Goal: Register for event/course

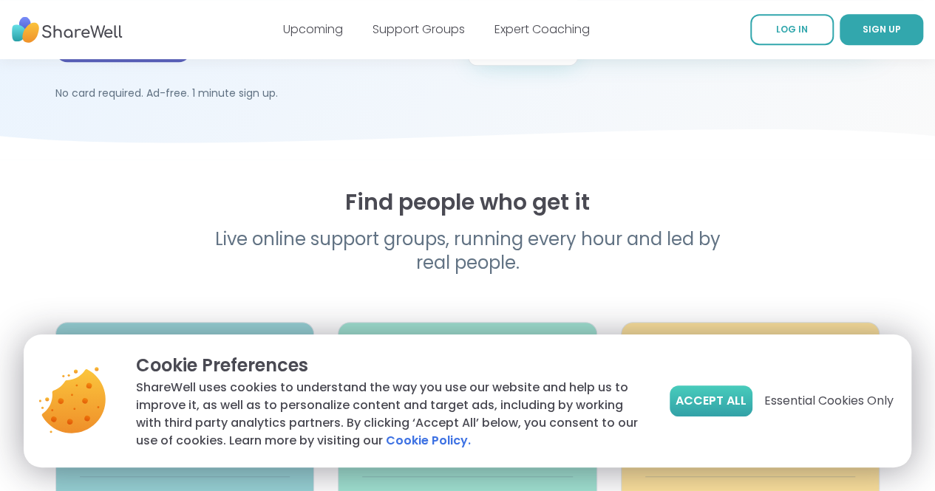
click at [713, 413] on button "Accept All" at bounding box center [711, 401] width 83 height 31
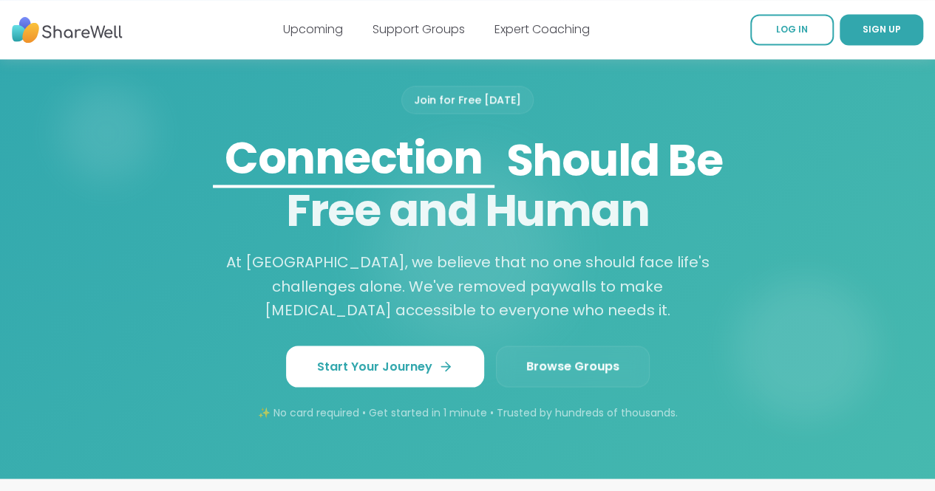
scroll to position [1230, 0]
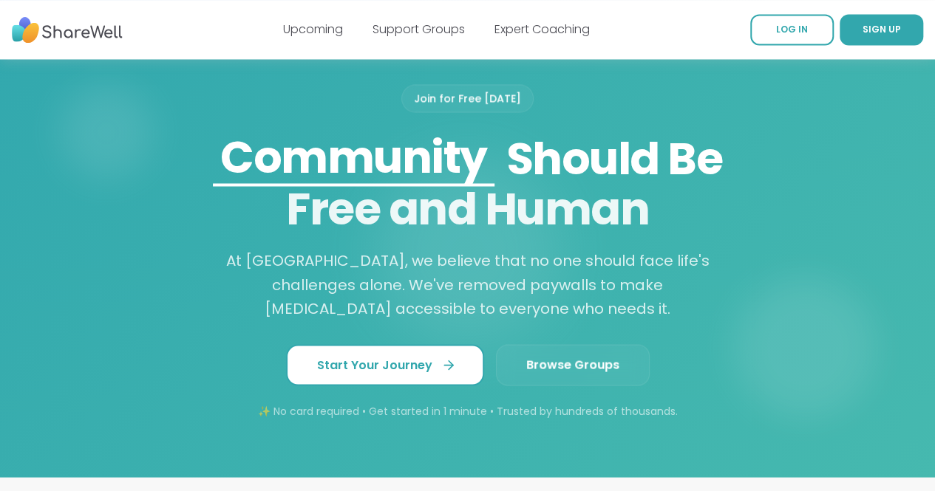
click at [467, 344] on link "Start Your Journey" at bounding box center [385, 364] width 198 height 41
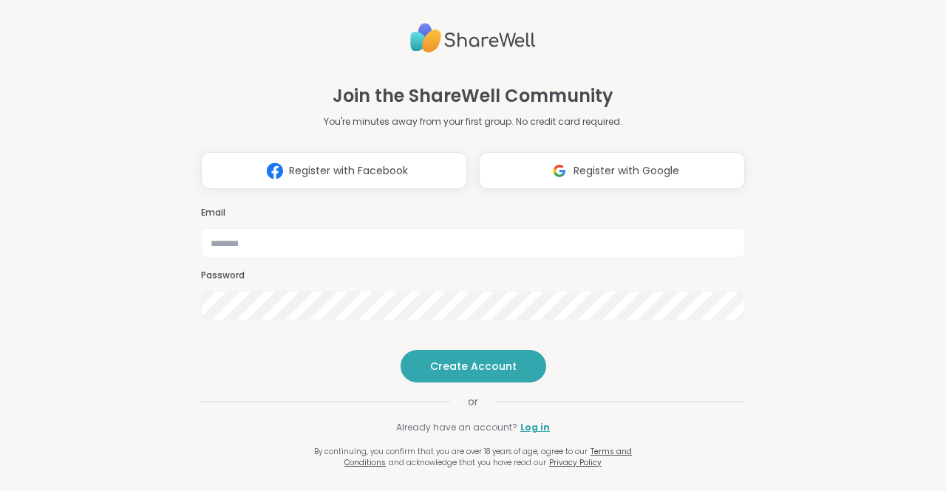
click at [504, 207] on h3 "Email" at bounding box center [473, 213] width 544 height 13
click at [497, 157] on button "Register with Google" at bounding box center [612, 170] width 266 height 37
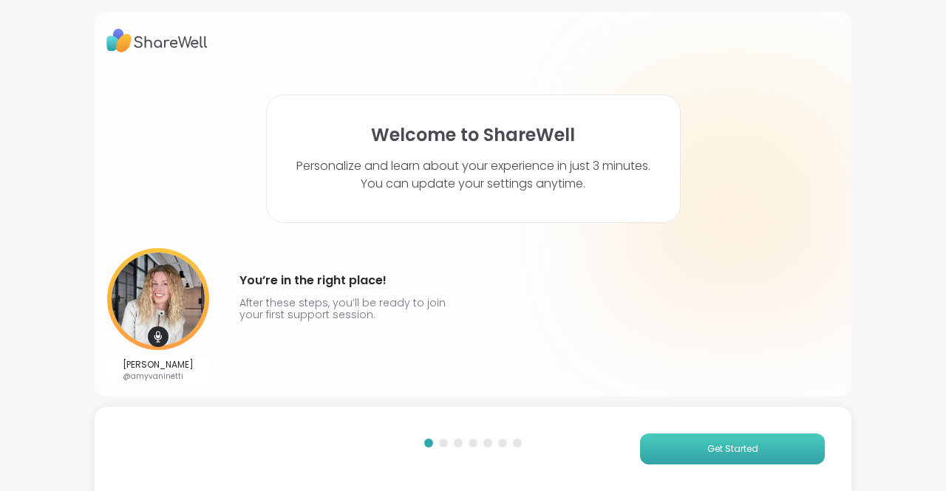
click at [654, 445] on button "Get Started" at bounding box center [732, 449] width 185 height 31
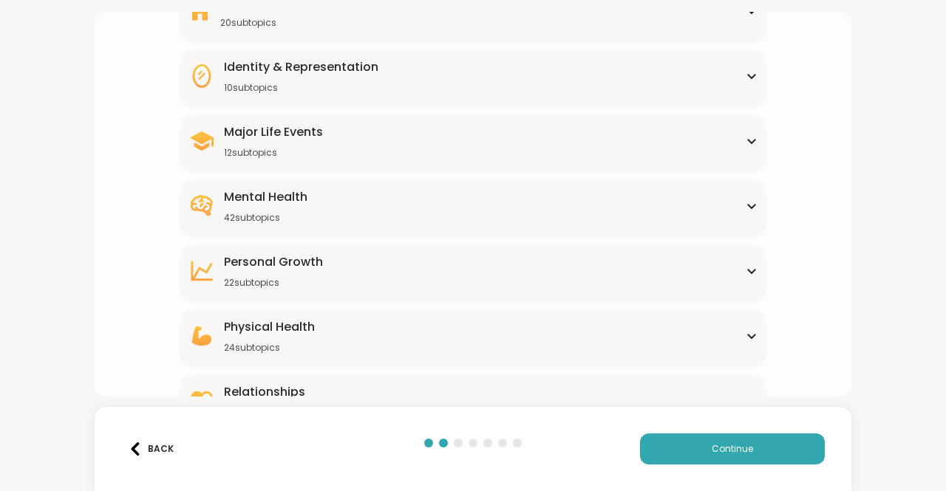
scroll to position [202, 0]
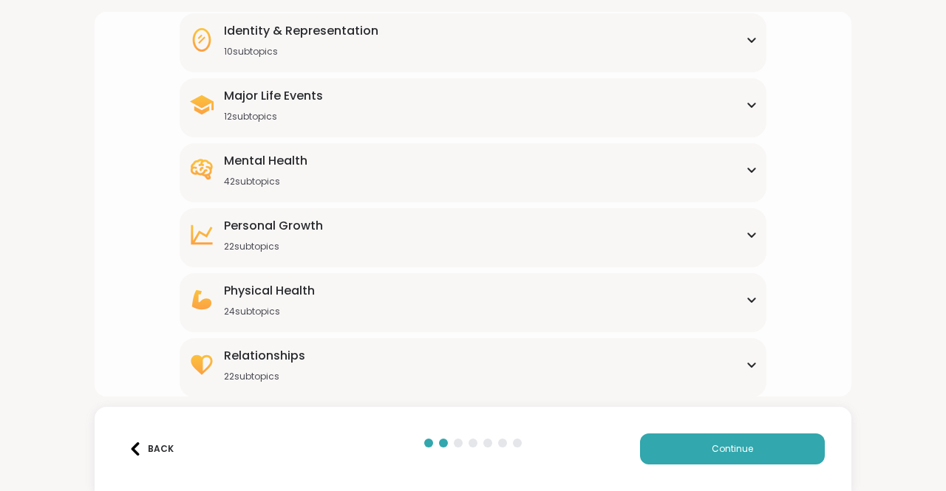
click at [738, 293] on div "Physical Health 24 subtopics" at bounding box center [472, 299] width 569 height 35
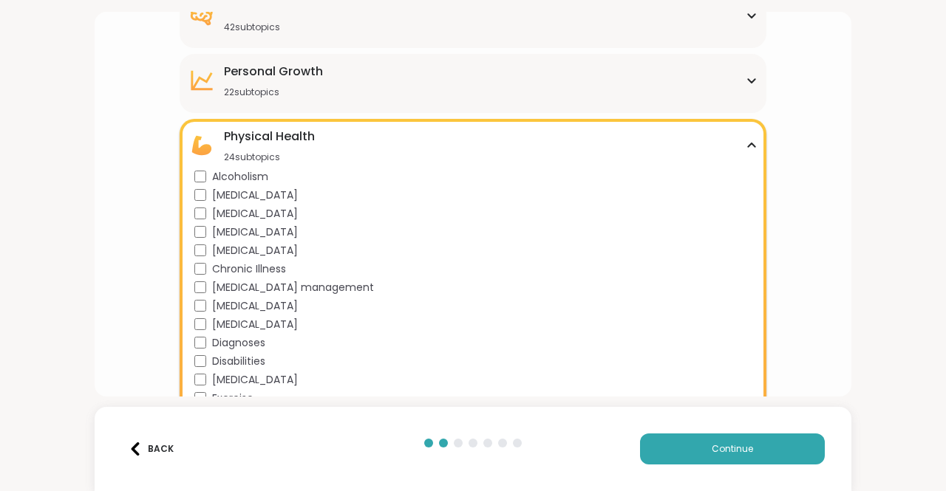
scroll to position [358, 0]
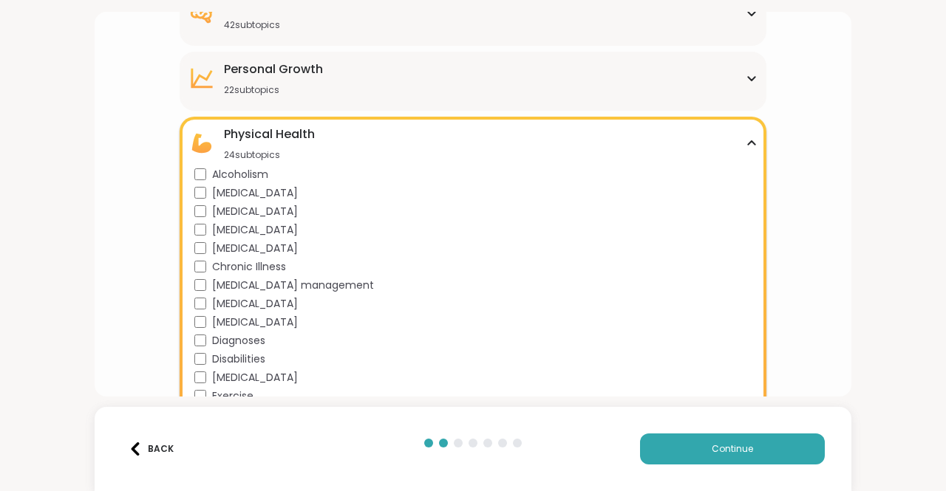
click at [746, 146] on icon at bounding box center [752, 143] width 12 height 7
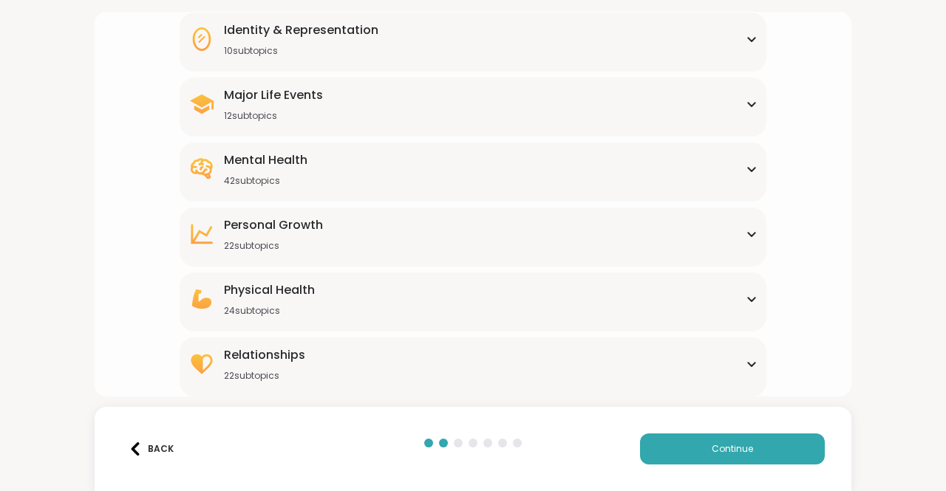
scroll to position [202, 0]
click at [735, 233] on div "[MEDICAL_DATA] 22 subtopics" at bounding box center [472, 234] width 569 height 35
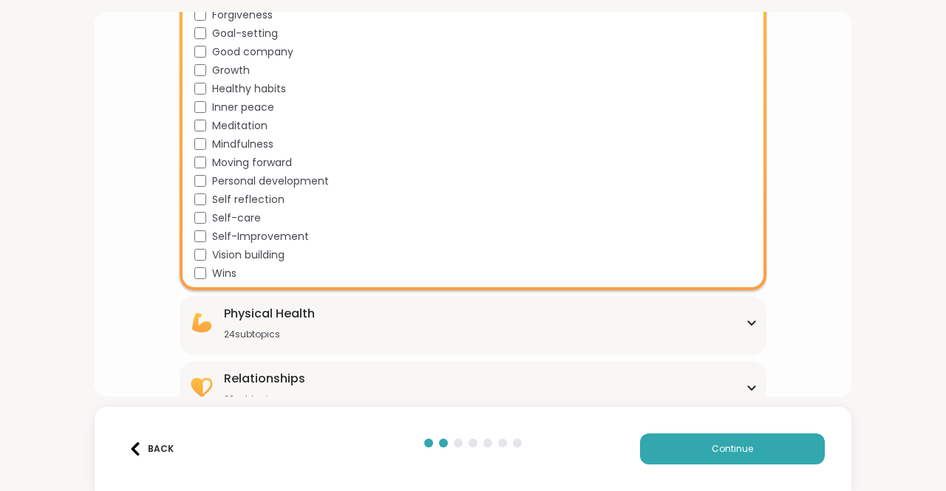
scroll to position [583, 0]
click at [197, 228] on div "Self-Improvement" at bounding box center [475, 236] width 563 height 16
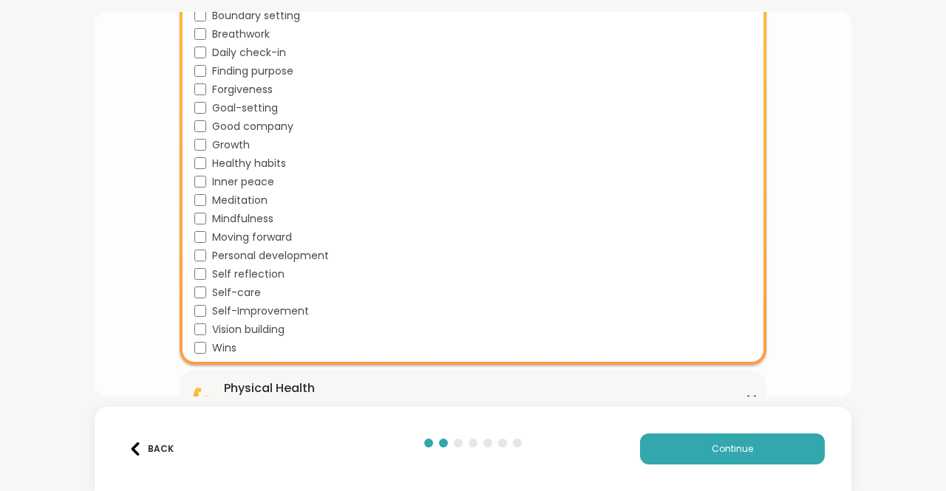
scroll to position [506, 0]
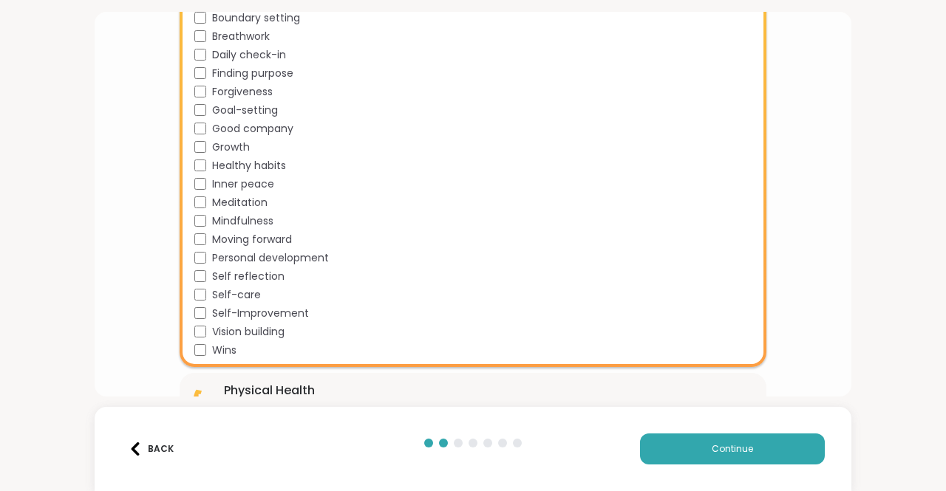
click at [196, 214] on div "Mindfulness" at bounding box center [475, 222] width 563 height 16
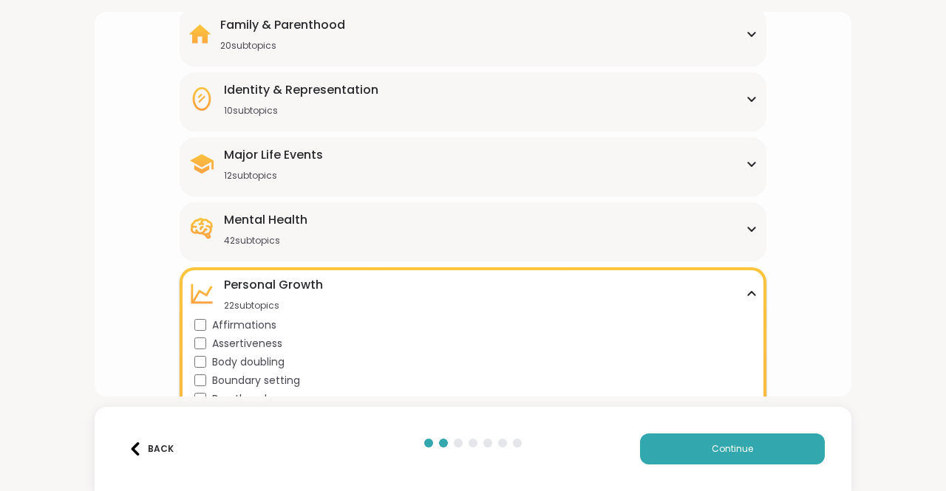
scroll to position [143, 0]
click at [458, 163] on div "Major Life Events 12 subtopics" at bounding box center [472, 163] width 569 height 35
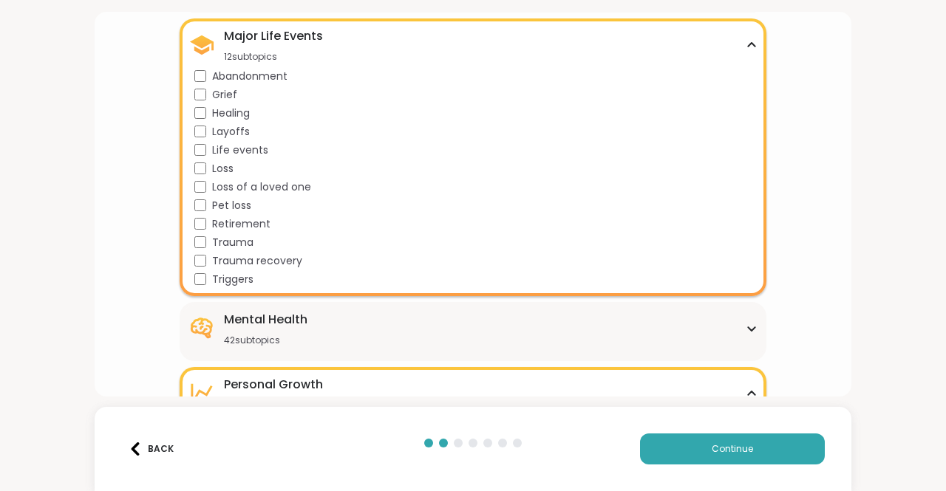
scroll to position [263, 0]
click at [736, 36] on div "Major Life Events 12 subtopics" at bounding box center [472, 43] width 569 height 35
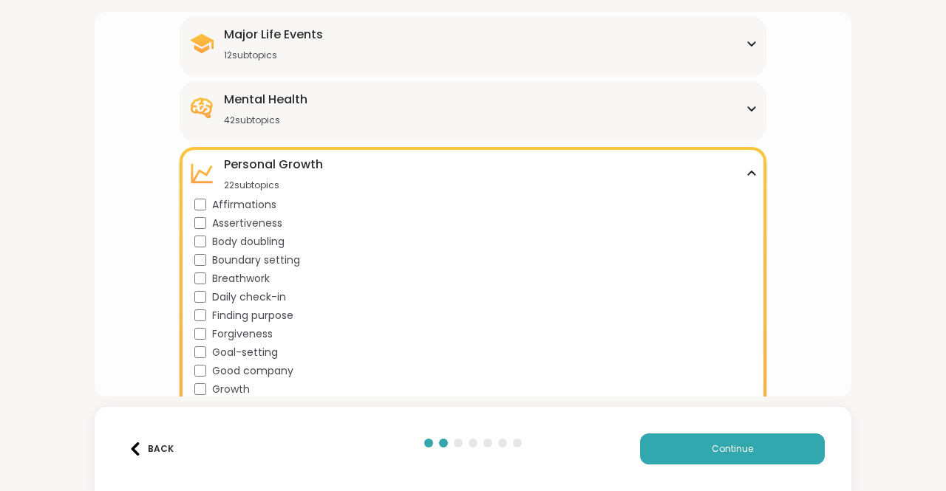
scroll to position [251, 0]
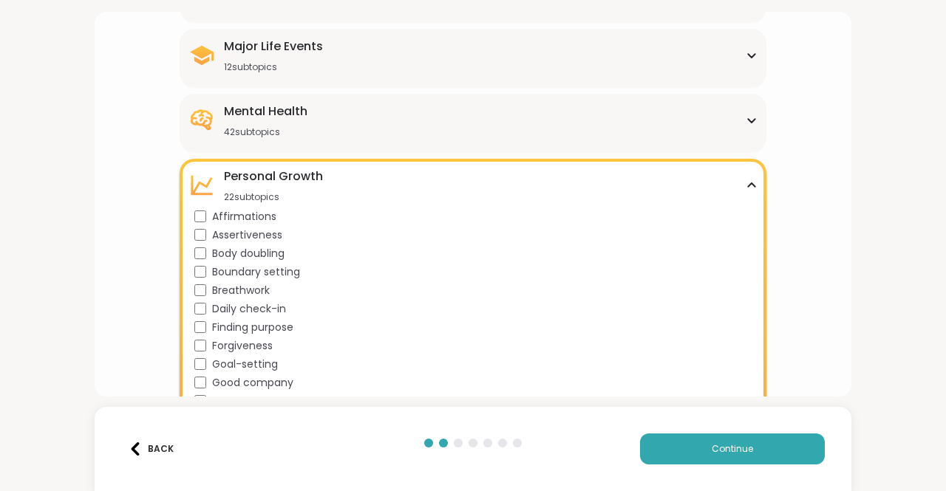
click at [745, 50] on div "Major Life Events 12 subtopics" at bounding box center [472, 55] width 569 height 35
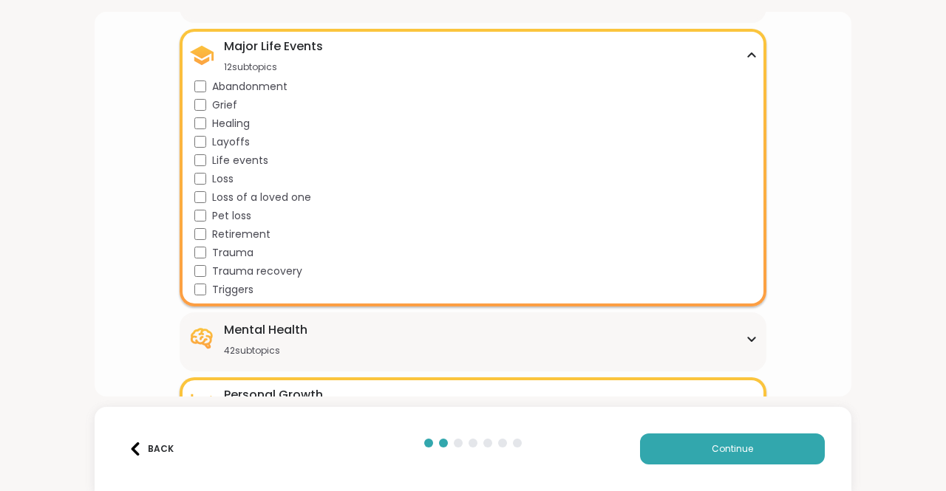
click at [751, 54] on div "Major Life Events 12 subtopics Abandonment Grief Healing Layoffs Life events Lo…" at bounding box center [473, 168] width 587 height 278
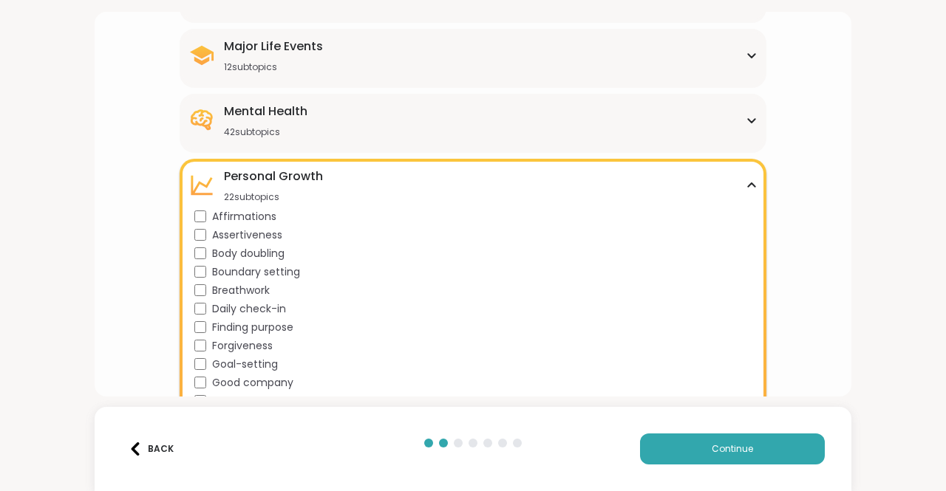
click at [742, 180] on div "[MEDICAL_DATA] 22 subtopics" at bounding box center [472, 185] width 569 height 35
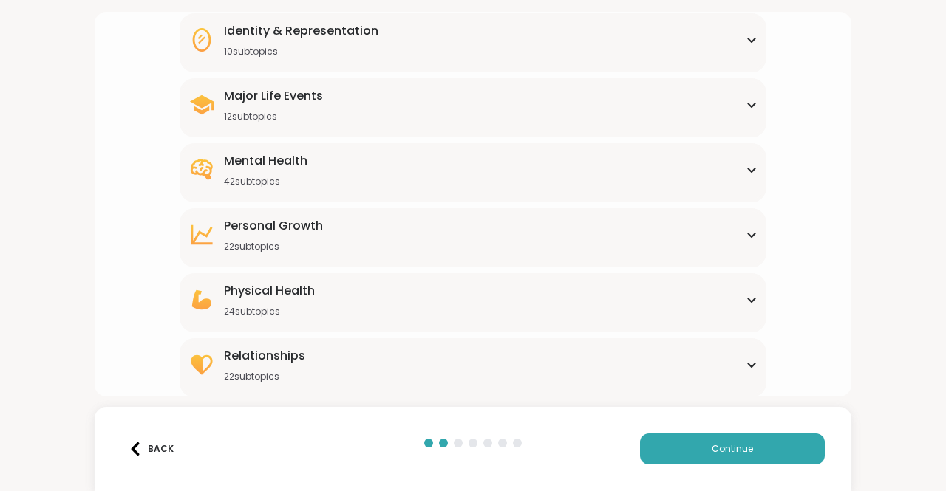
click at [748, 169] on icon at bounding box center [751, 171] width 7 height 4
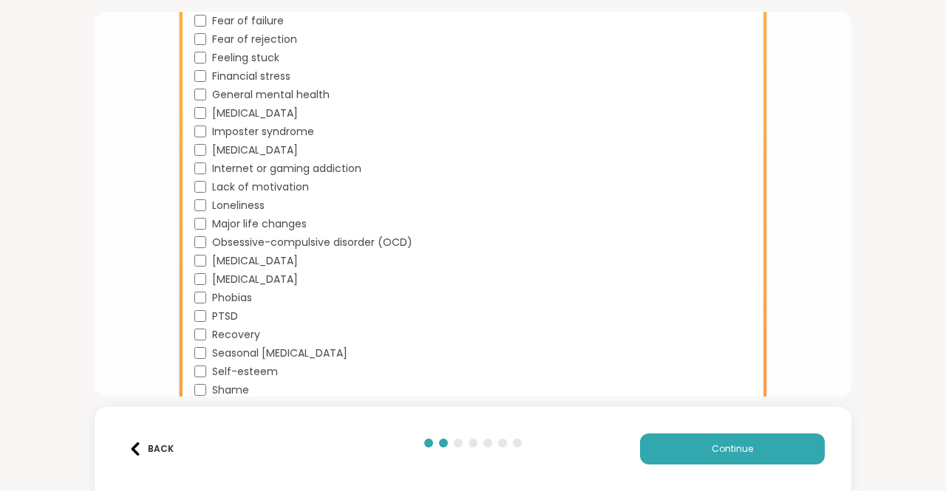
scroll to position [739, 0]
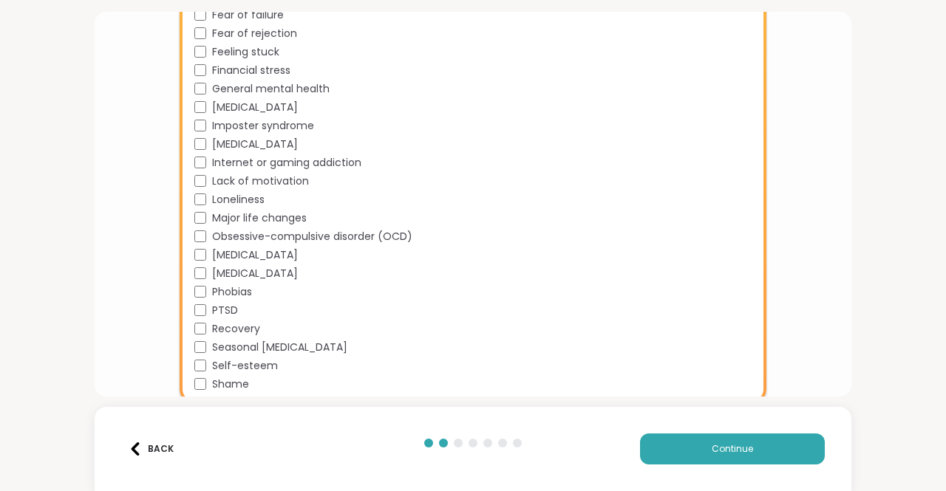
click at [197, 174] on div "Lack of motivation" at bounding box center [475, 182] width 563 height 16
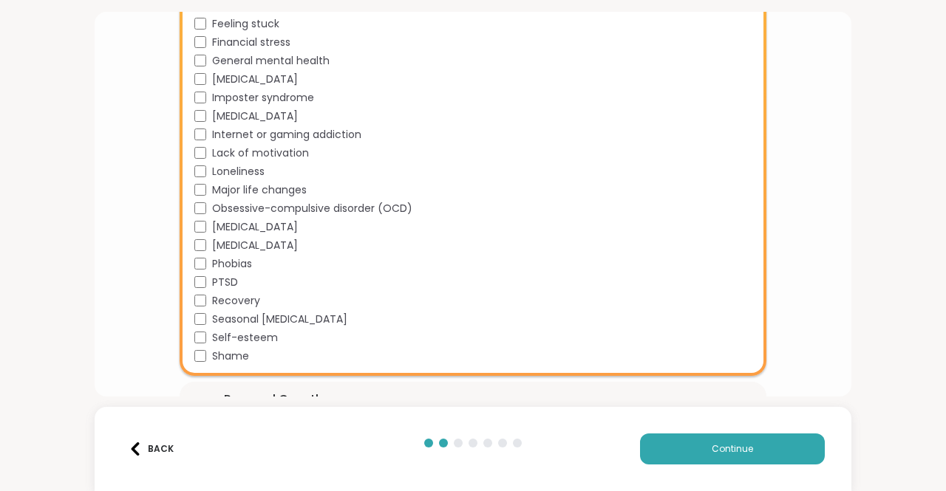
scroll to position [769, 0]
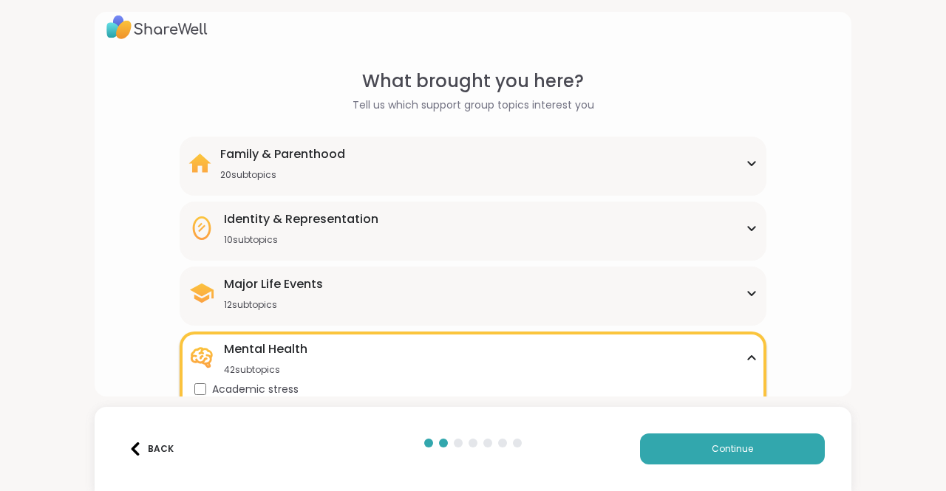
scroll to position [10, 0]
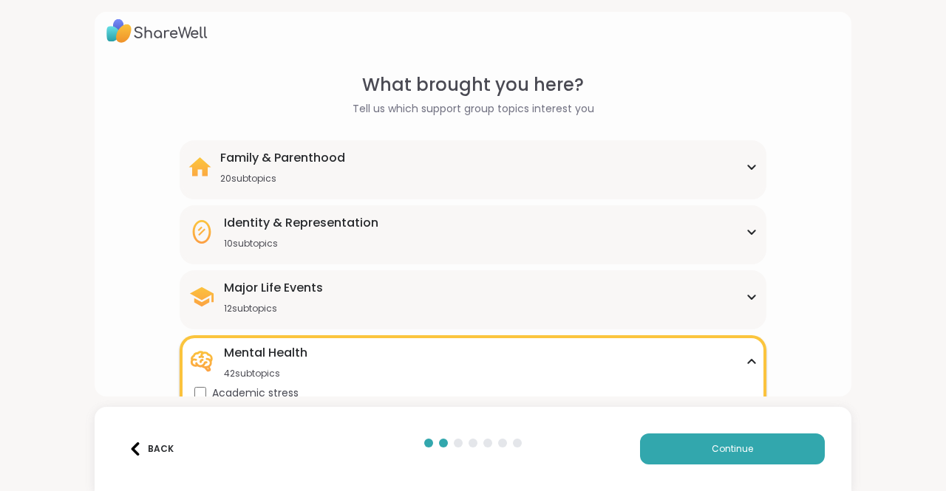
click at [731, 358] on div "Mental Health 42 subtopics" at bounding box center [472, 361] width 569 height 35
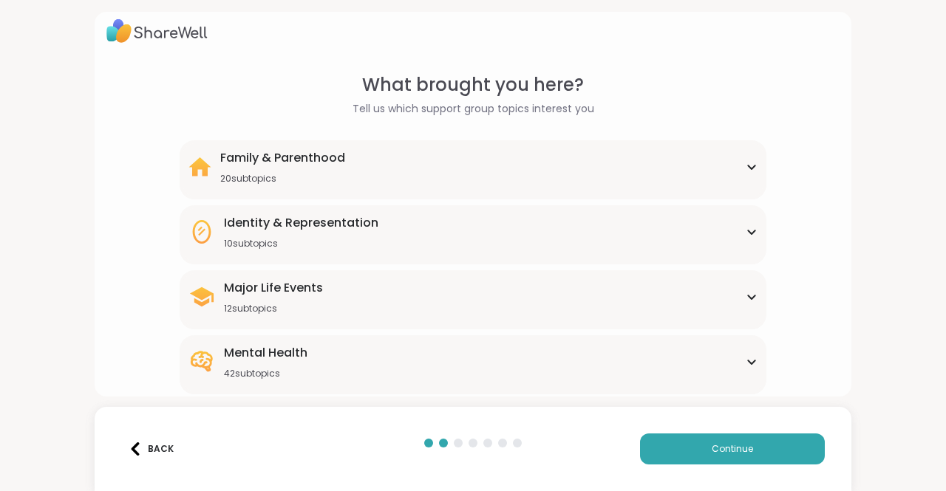
click at [746, 231] on icon at bounding box center [752, 231] width 12 height 7
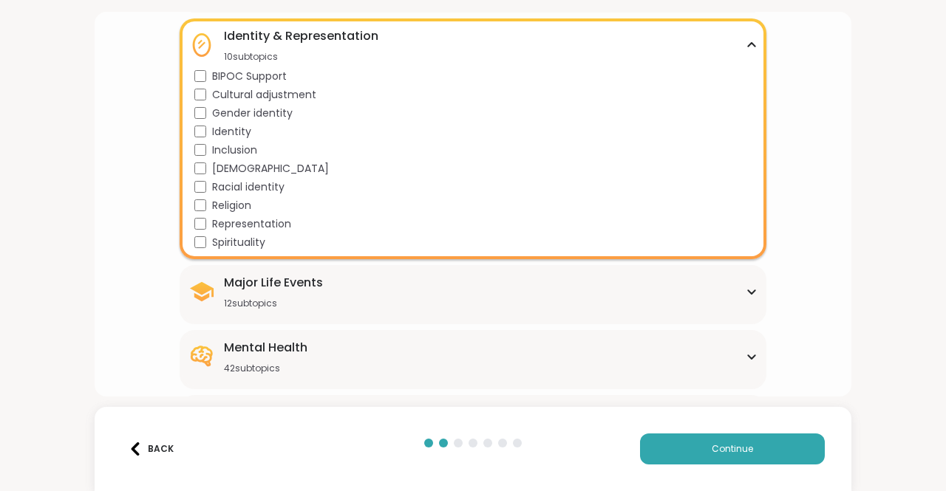
scroll to position [197, 0]
click at [199, 160] on div "[DEMOGRAPHIC_DATA]" at bounding box center [475, 168] width 563 height 16
click at [746, 42] on icon at bounding box center [752, 44] width 12 height 7
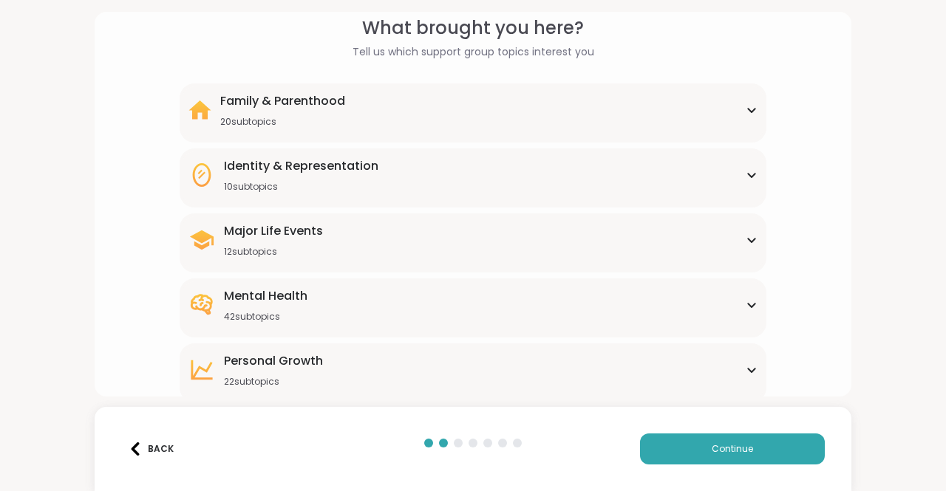
scroll to position [66, 0]
click at [746, 107] on icon at bounding box center [752, 110] width 12 height 7
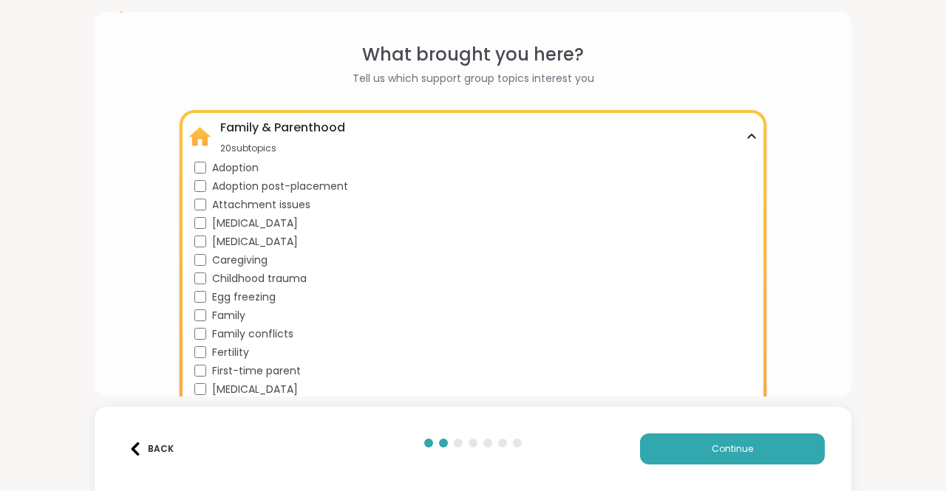
scroll to position [35, 0]
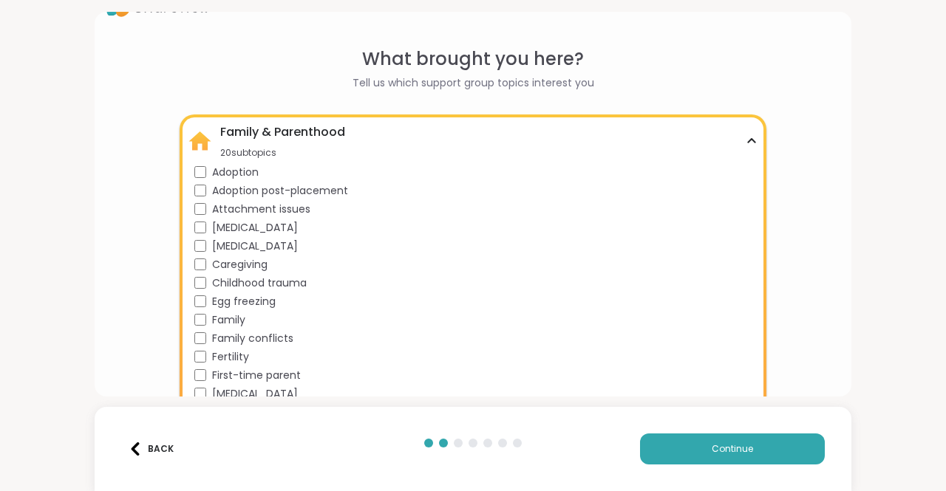
click at [415, 126] on div "Family & Parenthood 20 subtopics" at bounding box center [472, 140] width 569 height 35
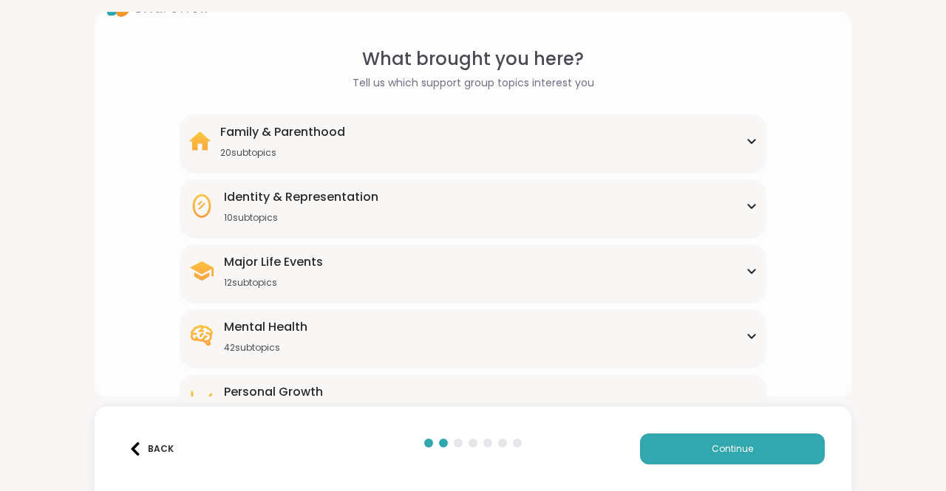
scroll to position [202, 0]
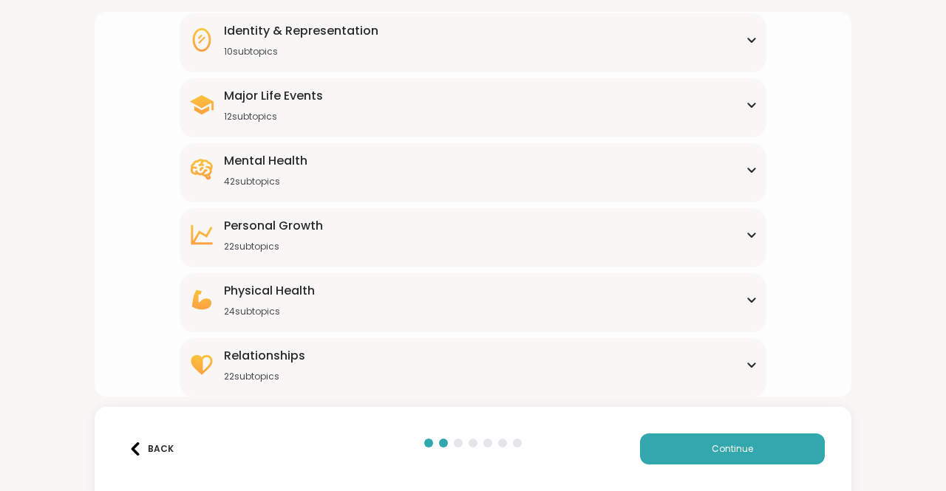
click at [390, 358] on div "Relationships 22 subtopics" at bounding box center [472, 364] width 569 height 35
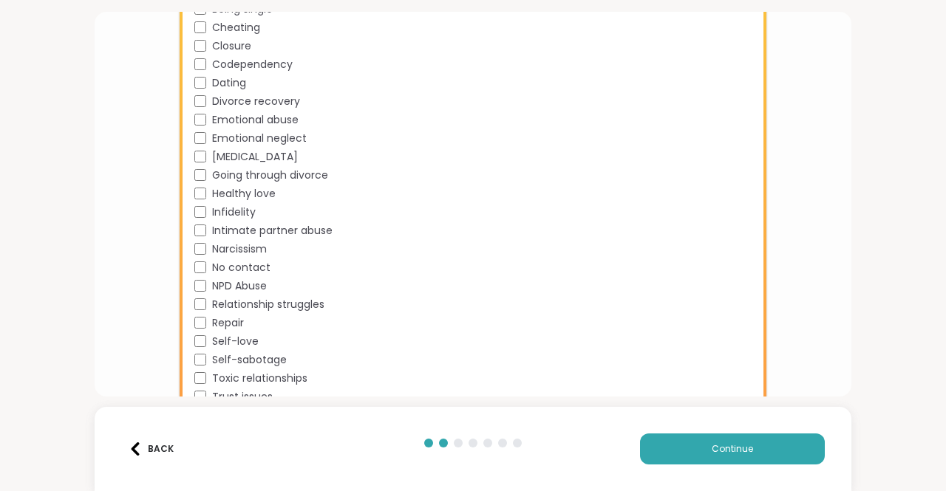
scroll to position [605, 0]
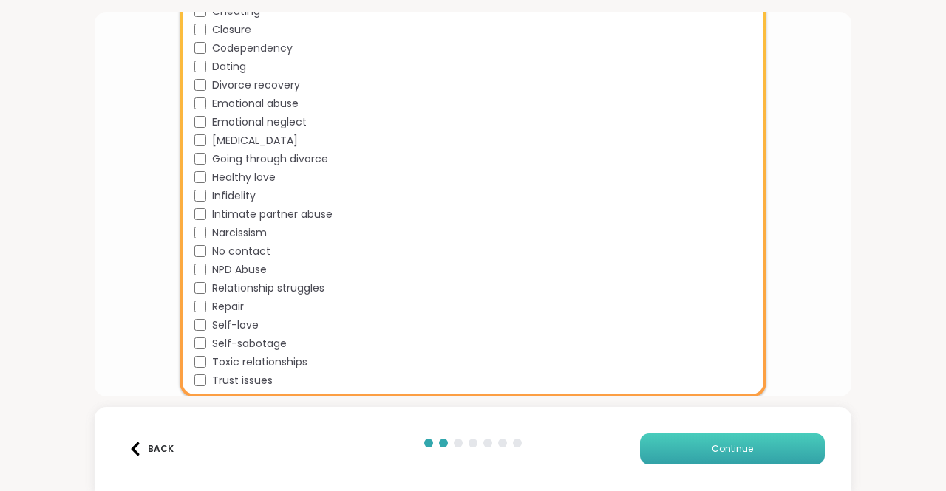
click at [712, 443] on span "Continue" at bounding box center [732, 449] width 41 height 13
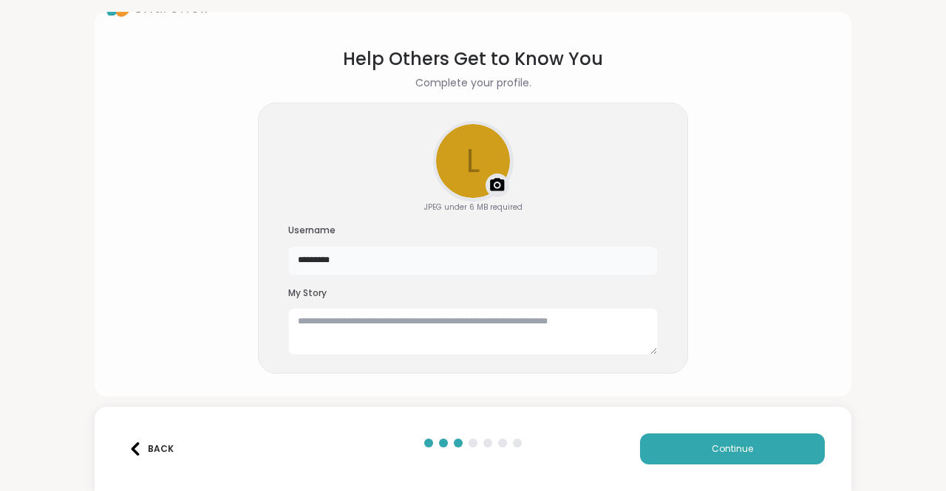
click at [517, 256] on input "*********" at bounding box center [473, 261] width 370 height 30
type input "*"
type input "***"
click at [476, 150] on div "Upload a profile photo" at bounding box center [474, 162] width 78 height 78
click at [393, 320] on textarea at bounding box center [473, 331] width 370 height 47
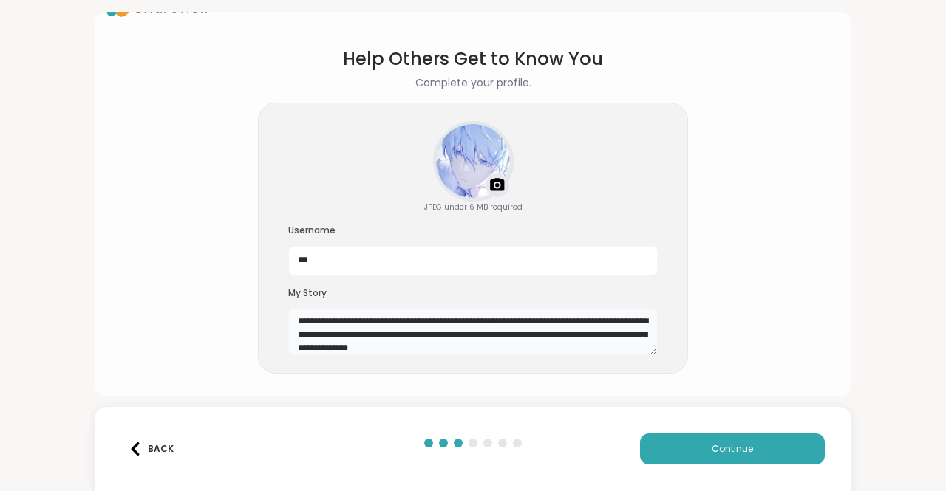
click at [590, 321] on textarea "**********" at bounding box center [473, 331] width 370 height 47
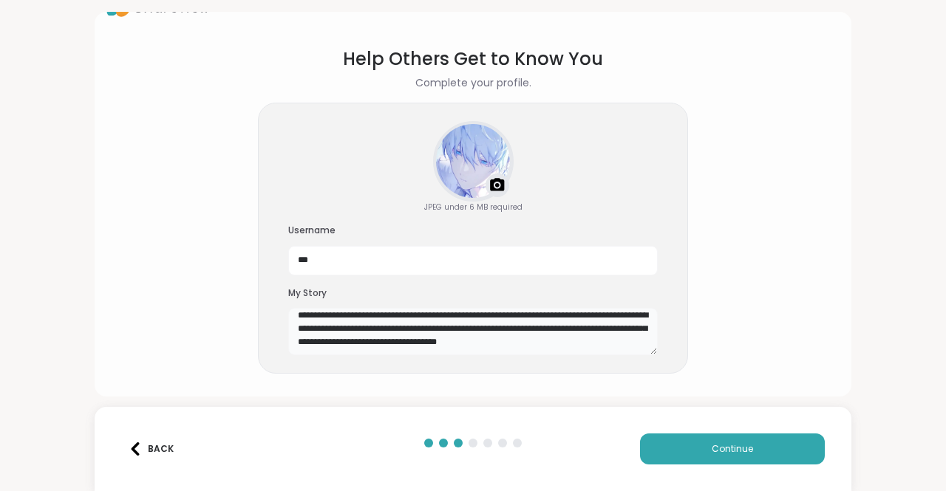
click at [490, 344] on textarea "**********" at bounding box center [473, 331] width 370 height 47
click at [293, 345] on textarea "**********" at bounding box center [473, 331] width 370 height 47
click at [296, 341] on textarea "**********" at bounding box center [473, 331] width 370 height 47
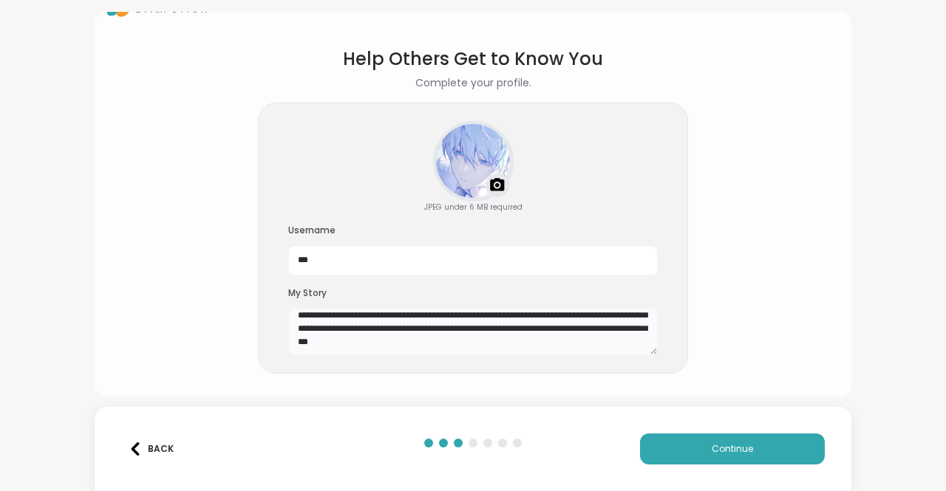
click at [364, 344] on textarea "**********" at bounding box center [473, 331] width 370 height 47
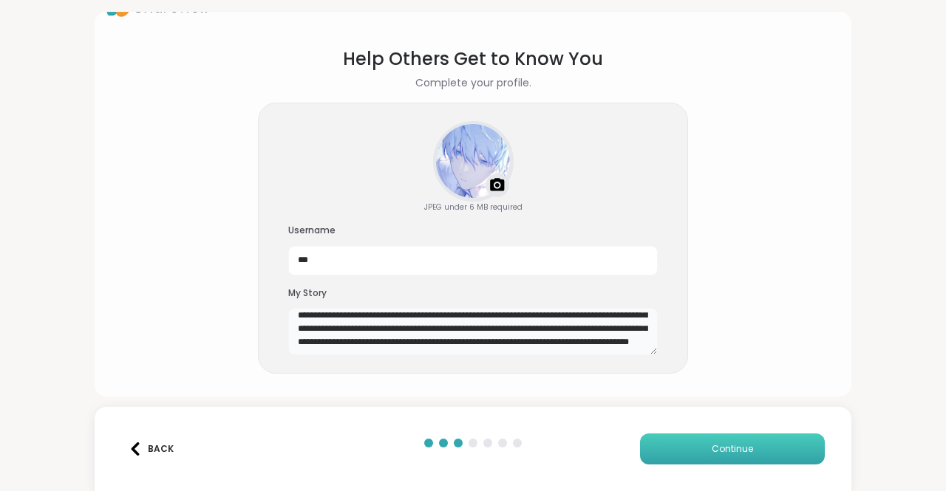
type textarea "**********"
click at [712, 446] on span "Continue" at bounding box center [732, 449] width 41 height 13
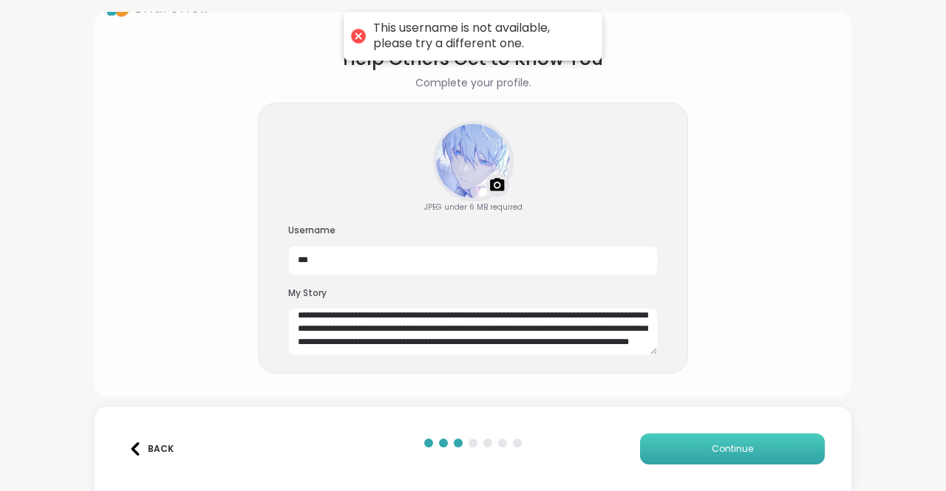
click at [718, 453] on span "Continue" at bounding box center [732, 449] width 41 height 13
drag, startPoint x: 470, startPoint y: 272, endPoint x: 414, endPoint y: 256, distance: 58.3
click at [414, 256] on input "***" at bounding box center [473, 261] width 370 height 30
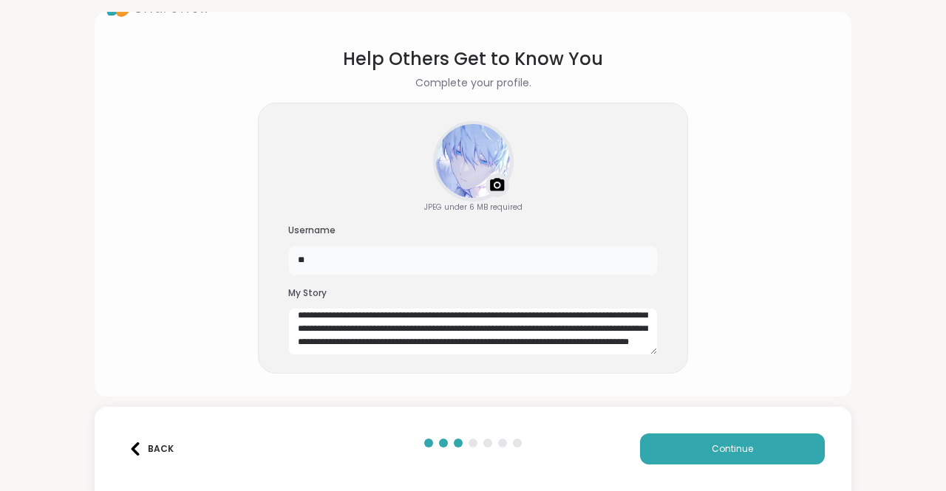
type input "*"
type input "*****"
click at [690, 446] on button "Continue" at bounding box center [732, 449] width 185 height 31
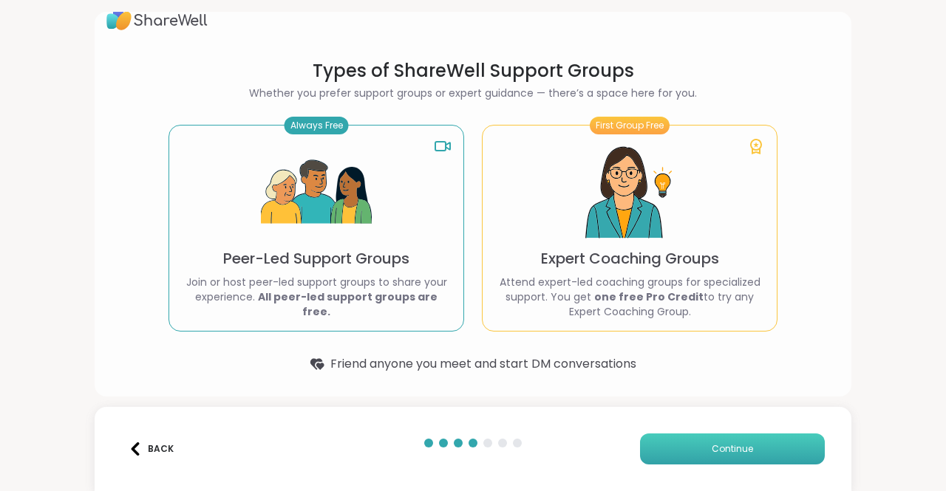
scroll to position [21, 0]
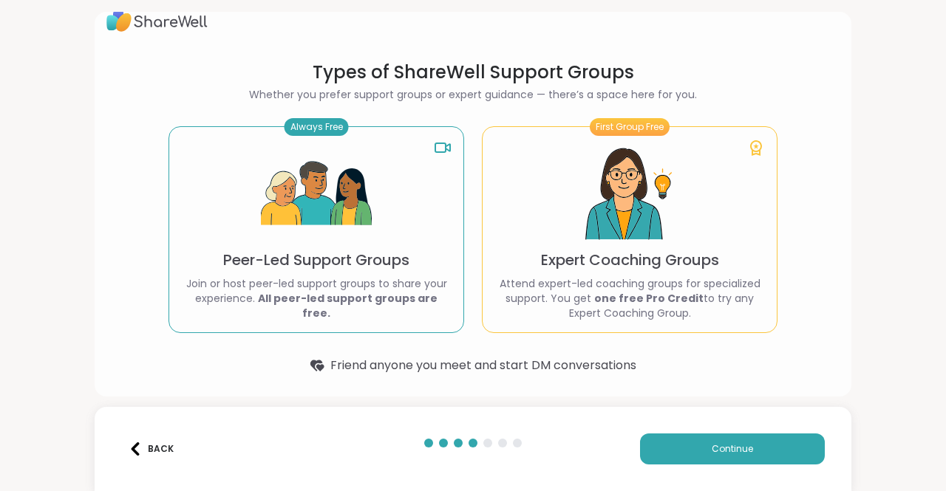
click at [435, 272] on div "Always Free Peer-Led Support Groups Join or host peer-led support groups to sha…" at bounding box center [317, 229] width 296 height 207
click at [314, 159] on img at bounding box center [316, 194] width 111 height 111
click at [657, 440] on button "Continue" at bounding box center [732, 449] width 185 height 31
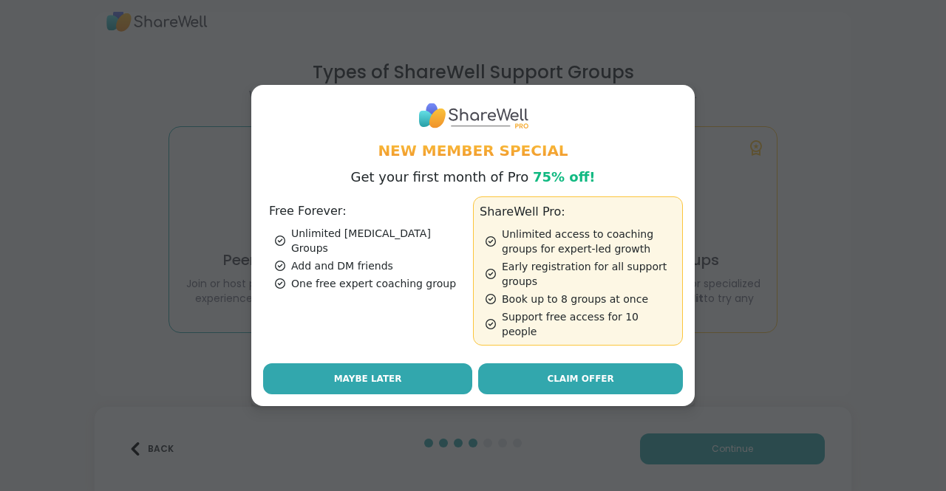
click at [395, 378] on button "Maybe Later" at bounding box center [367, 379] width 209 height 31
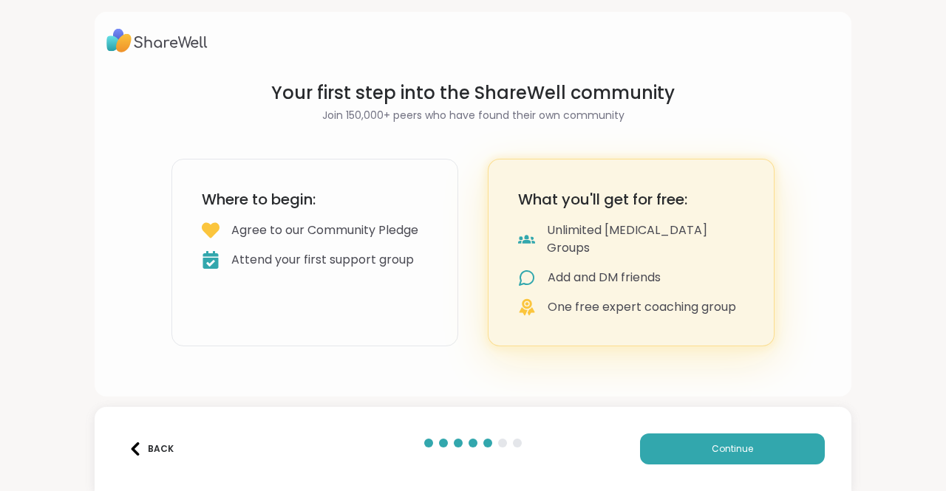
scroll to position [0, 0]
click at [679, 449] on button "Continue" at bounding box center [732, 449] width 185 height 31
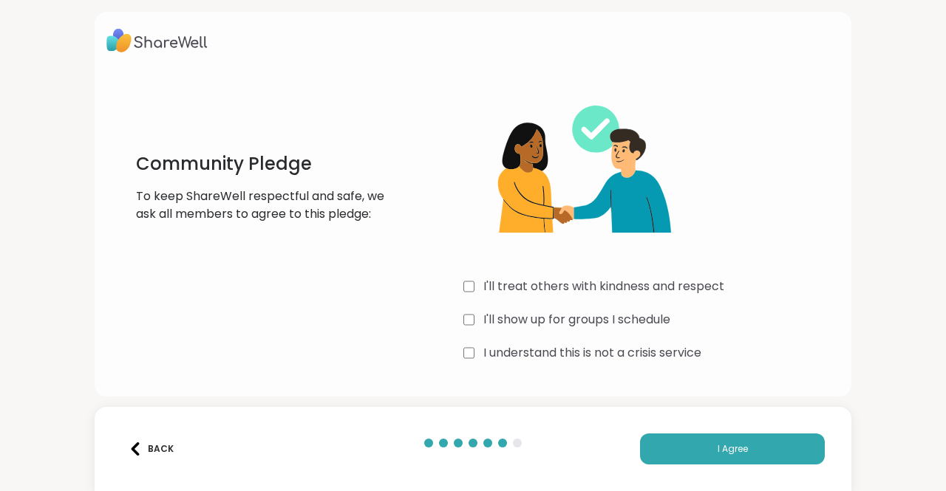
click at [664, 429] on div "Back I Agree" at bounding box center [473, 449] width 757 height 84
click at [670, 456] on button "I Agree" at bounding box center [732, 449] width 185 height 31
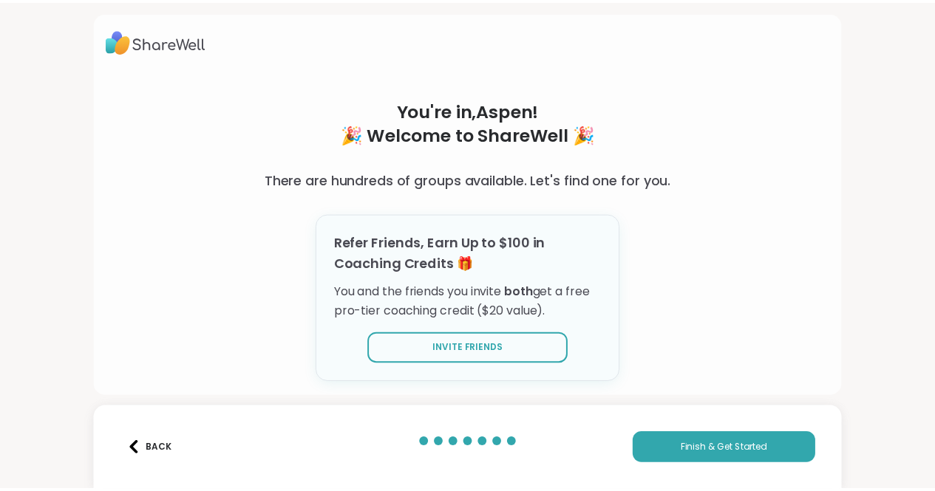
scroll to position [27, 0]
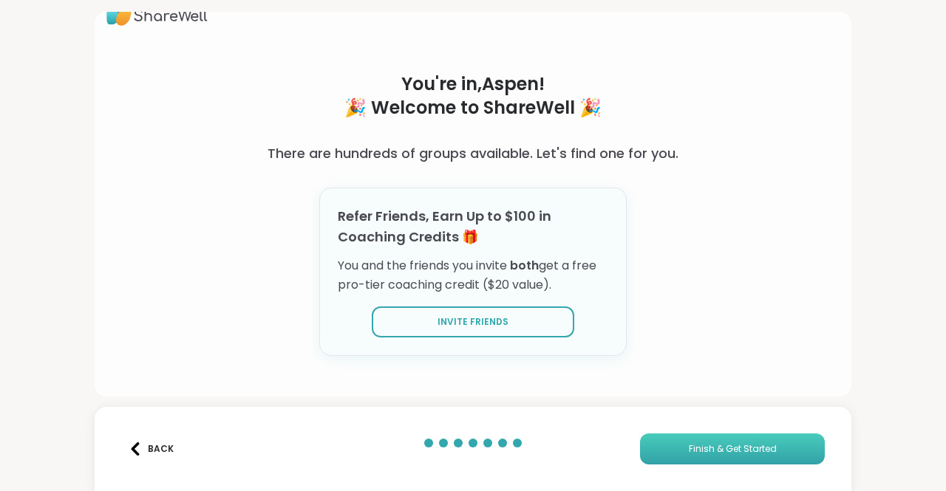
click at [670, 446] on button "Finish & Get Started" at bounding box center [732, 449] width 185 height 31
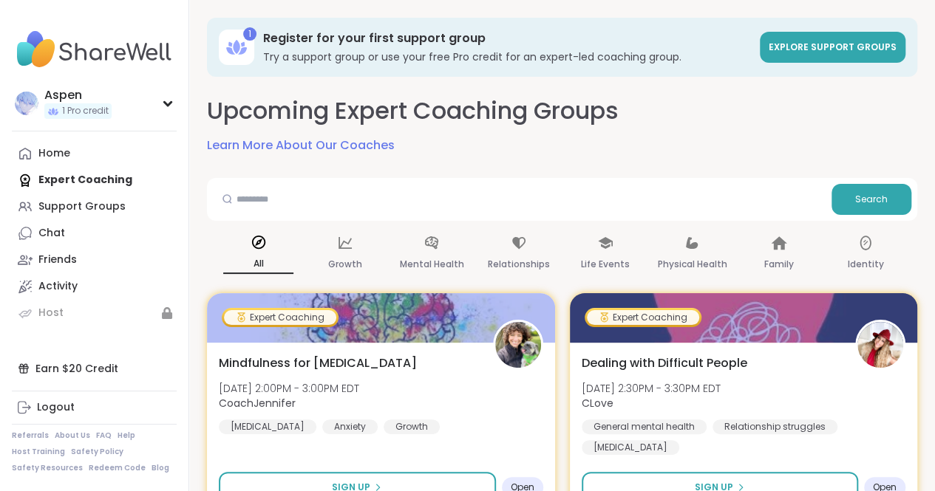
click at [507, 215] on div "Search" at bounding box center [562, 199] width 710 height 43
click at [482, 201] on input "text" at bounding box center [519, 199] width 613 height 30
type input "*********"
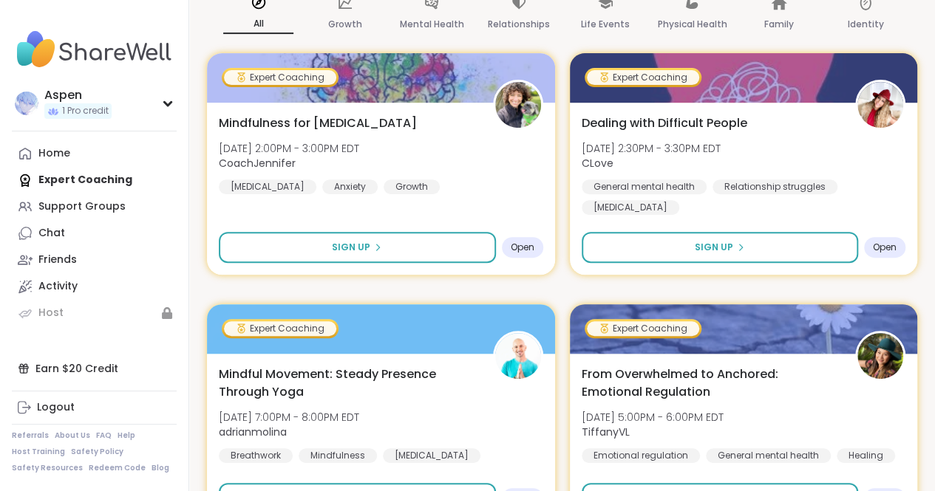
scroll to position [363, 0]
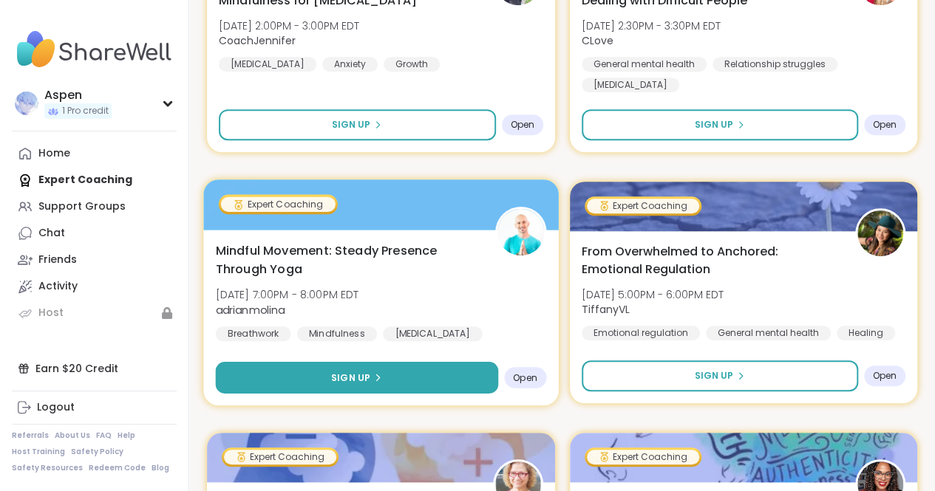
click at [406, 364] on button "Sign Up" at bounding box center [357, 378] width 282 height 32
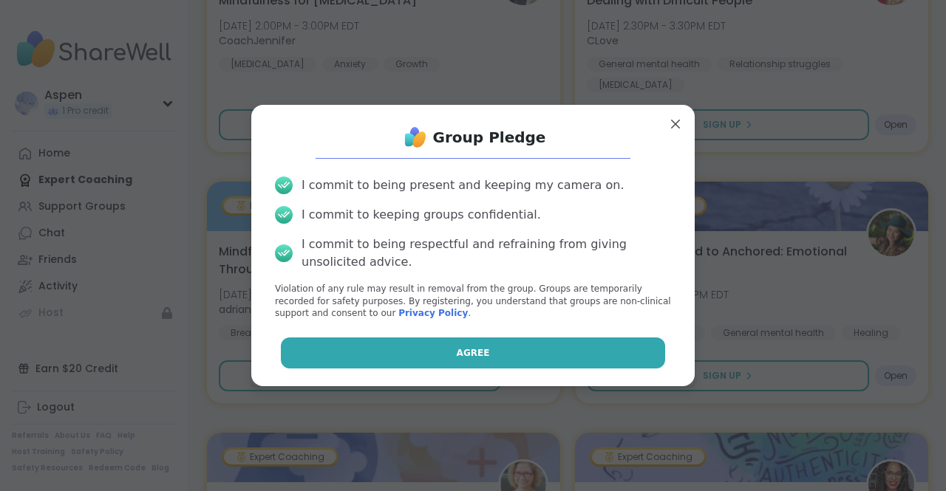
click at [415, 344] on button "Agree" at bounding box center [473, 353] width 385 height 31
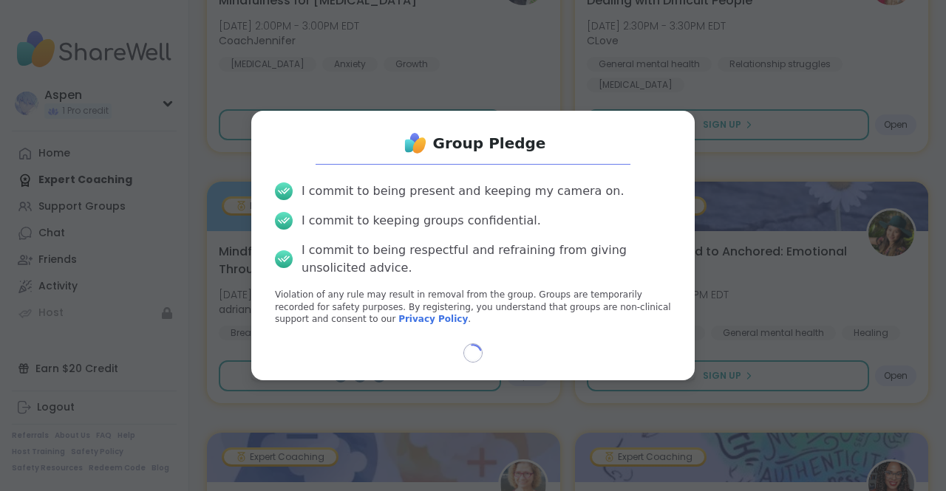
select select "**"
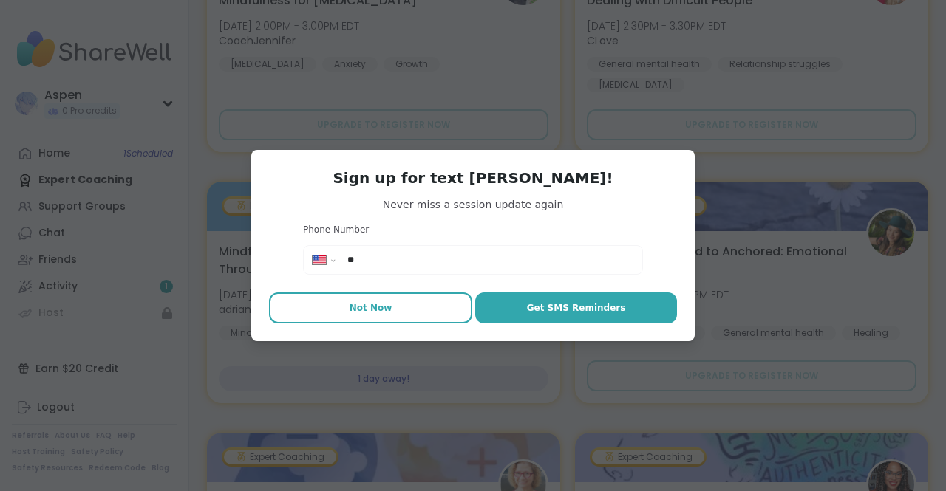
click at [394, 302] on button "Not Now" at bounding box center [370, 308] width 203 height 31
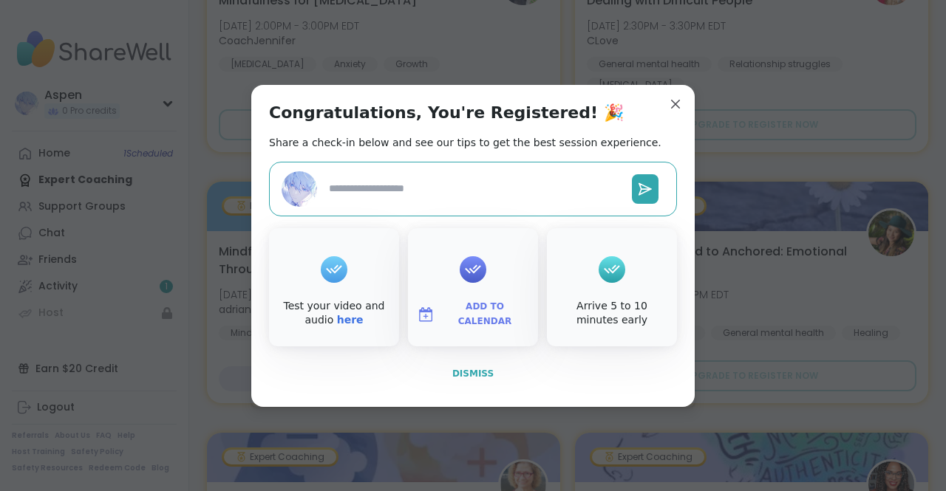
click at [479, 369] on span "Dismiss" at bounding box center [472, 374] width 41 height 10
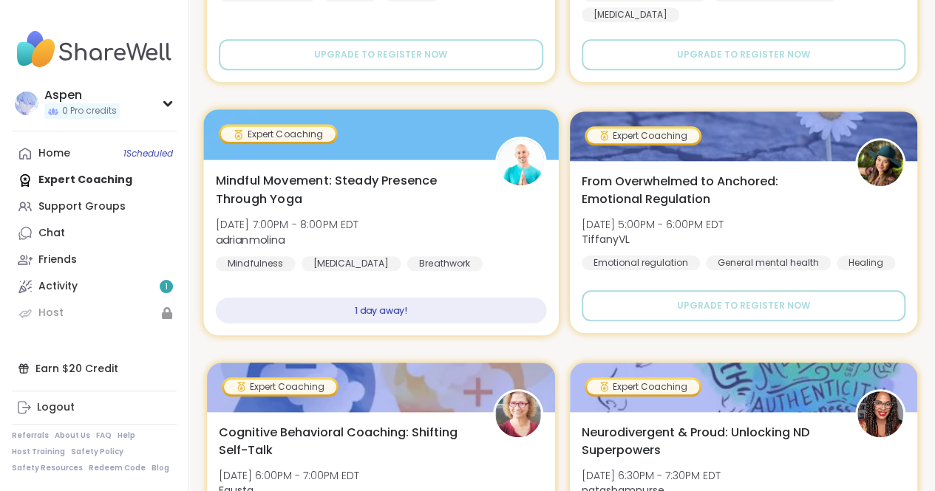
scroll to position [449, 0]
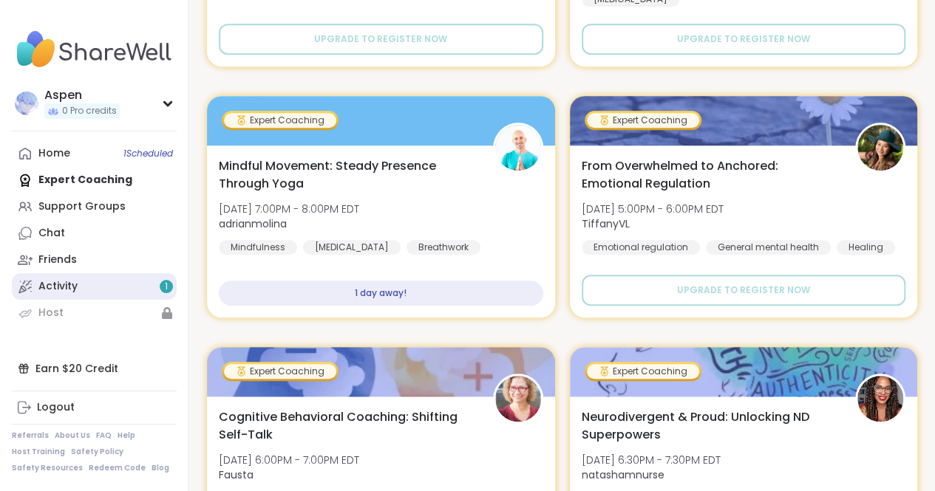
click at [127, 290] on link "Activity 1" at bounding box center [94, 286] width 165 height 27
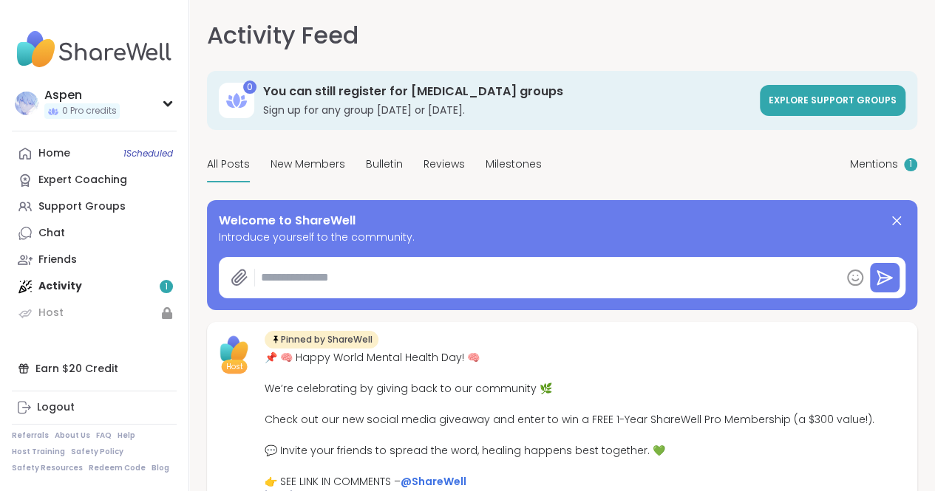
type textarea "*"
click at [850, 172] on span "Mentions" at bounding box center [874, 165] width 48 height 16
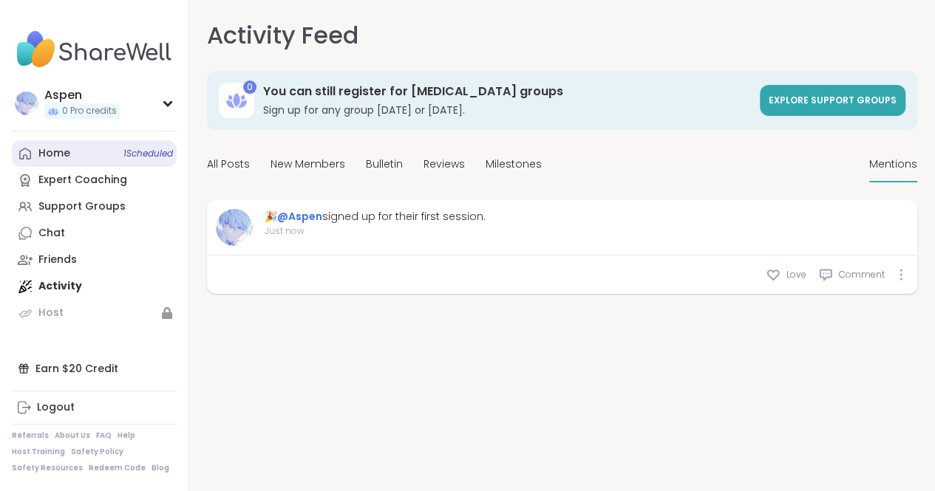
click at [68, 160] on div "Home 1 Scheduled" at bounding box center [54, 153] width 32 height 15
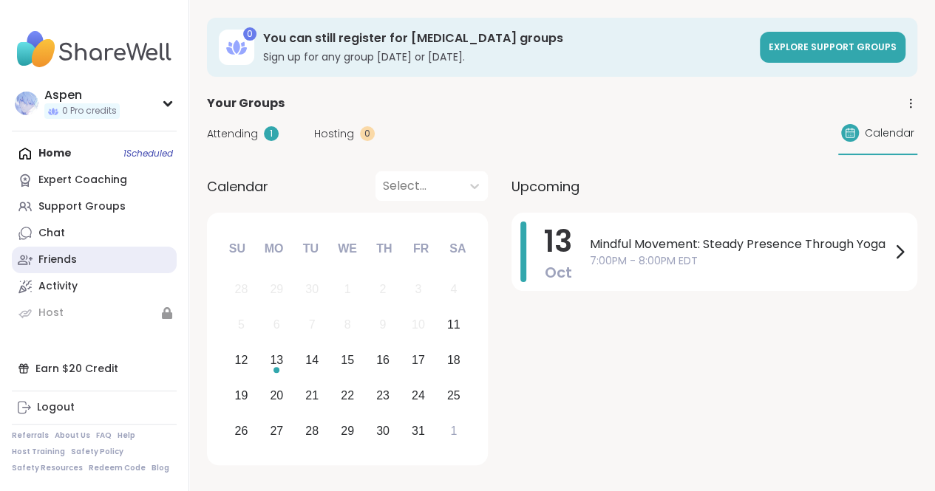
click at [92, 265] on link "Friends" at bounding box center [94, 260] width 165 height 27
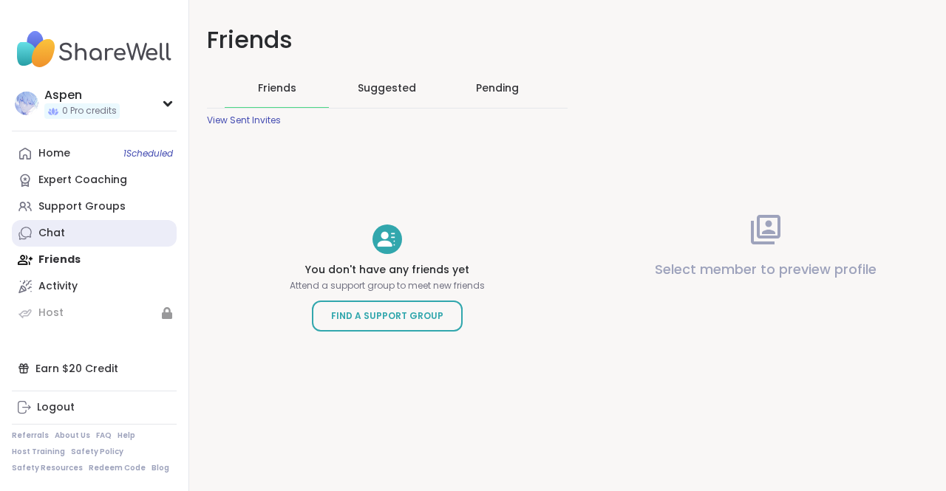
click at [93, 239] on link "Chat" at bounding box center [94, 233] width 165 height 27
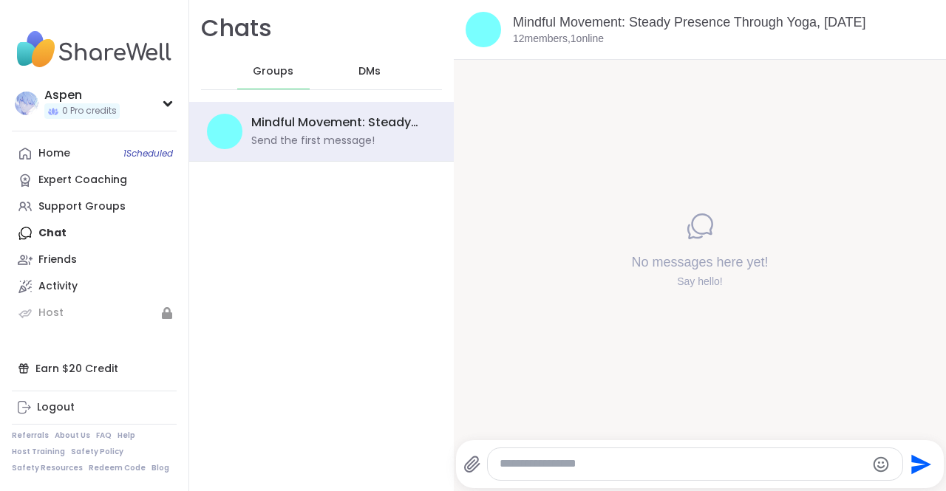
click at [384, 73] on div "DMs" at bounding box center [370, 71] width 72 height 35
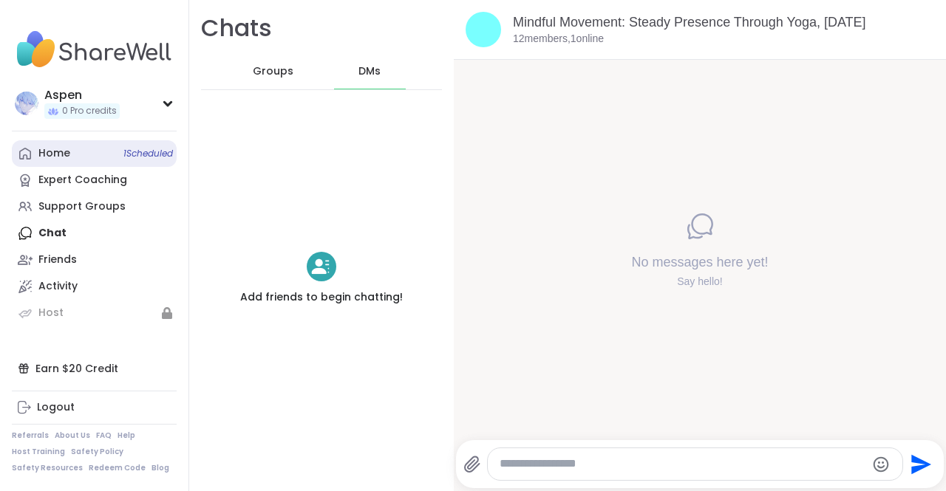
click at [67, 156] on div "Home 1 Scheduled" at bounding box center [54, 153] width 32 height 15
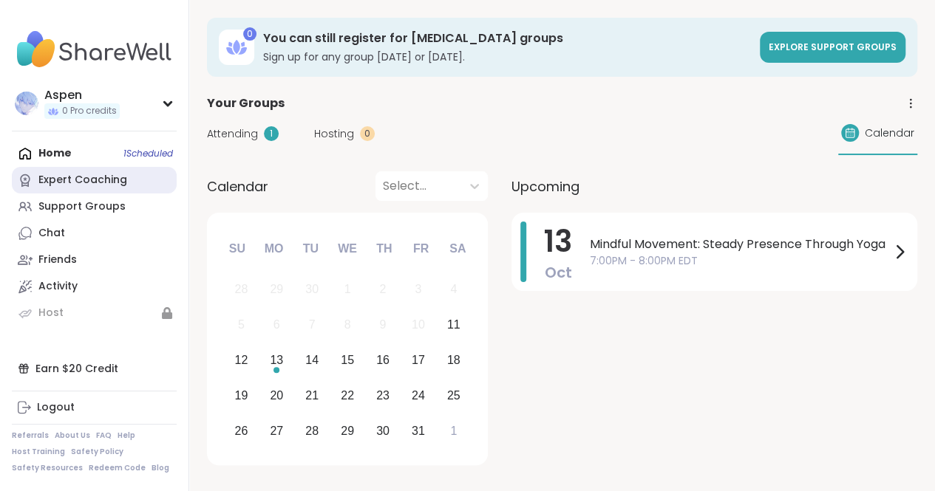
click at [72, 177] on div "Expert Coaching" at bounding box center [82, 180] width 89 height 15
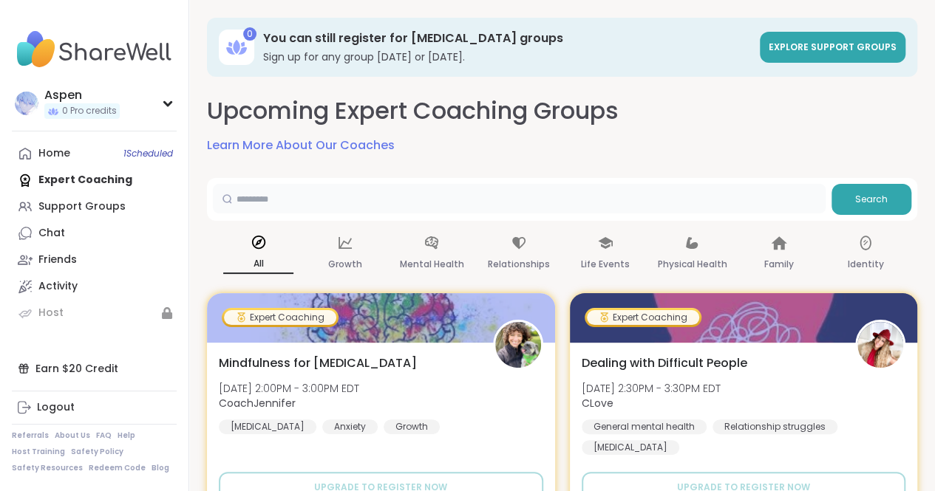
click at [272, 200] on input "text" at bounding box center [519, 199] width 613 height 30
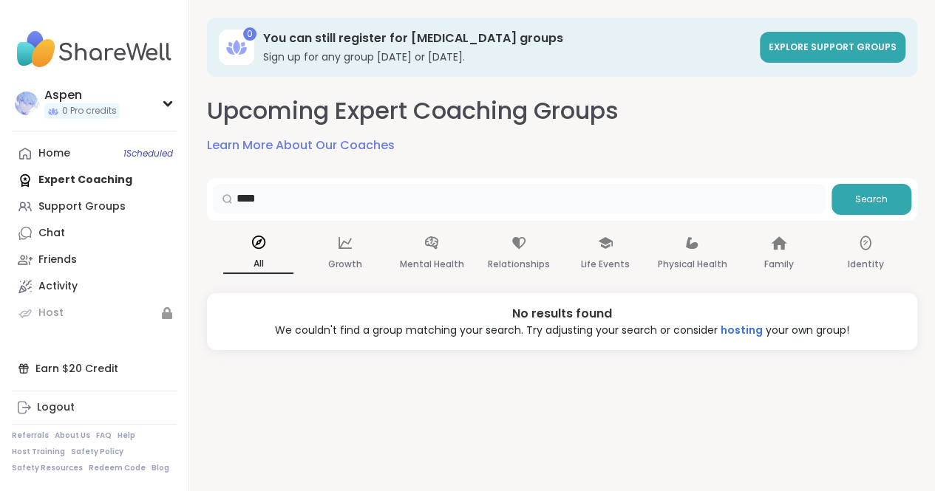
scroll to position [15, 0]
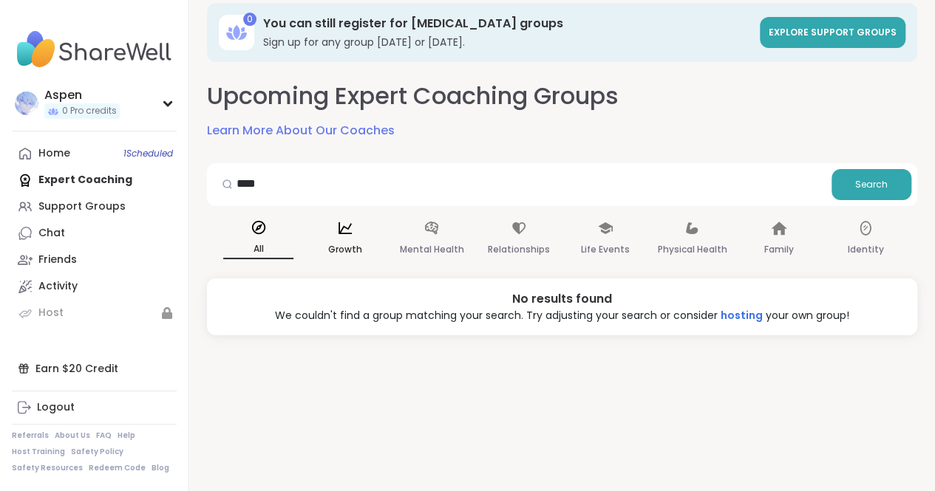
click at [339, 243] on p "Growth" at bounding box center [345, 250] width 34 height 18
click at [856, 235] on div "Identity" at bounding box center [866, 239] width 70 height 55
click at [561, 212] on div "All Growth Mental Health Relationships Life Events Physical Health Family Ident…" at bounding box center [562, 239] width 710 height 55
click at [540, 177] on input "****" at bounding box center [519, 184] width 613 height 30
type input "*"
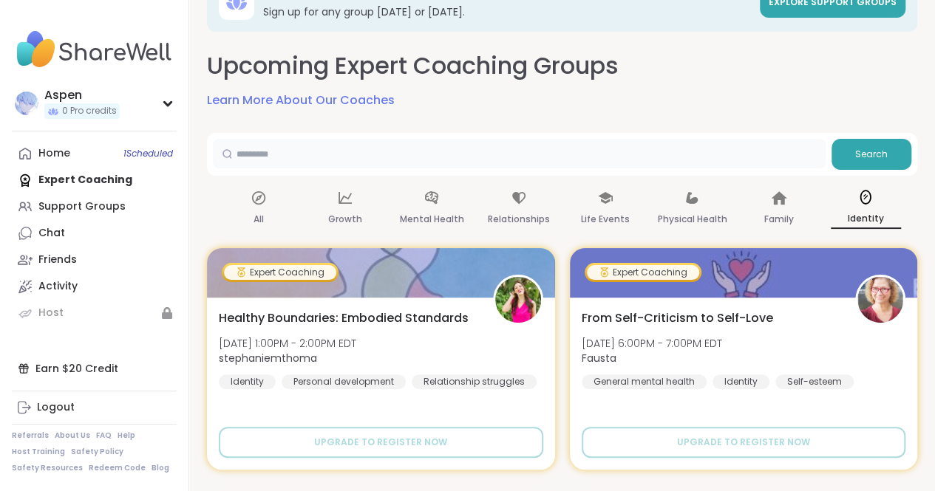
scroll to position [0, 0]
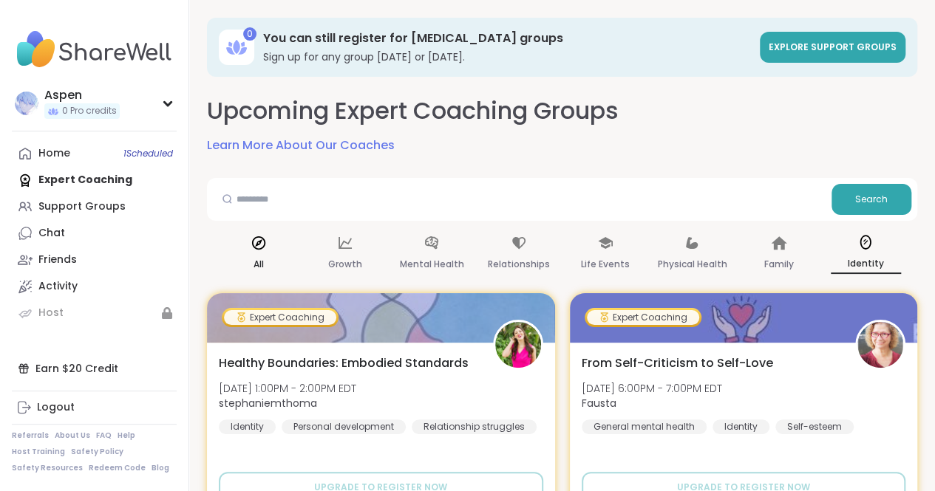
click at [265, 256] on div "All" at bounding box center [258, 254] width 70 height 55
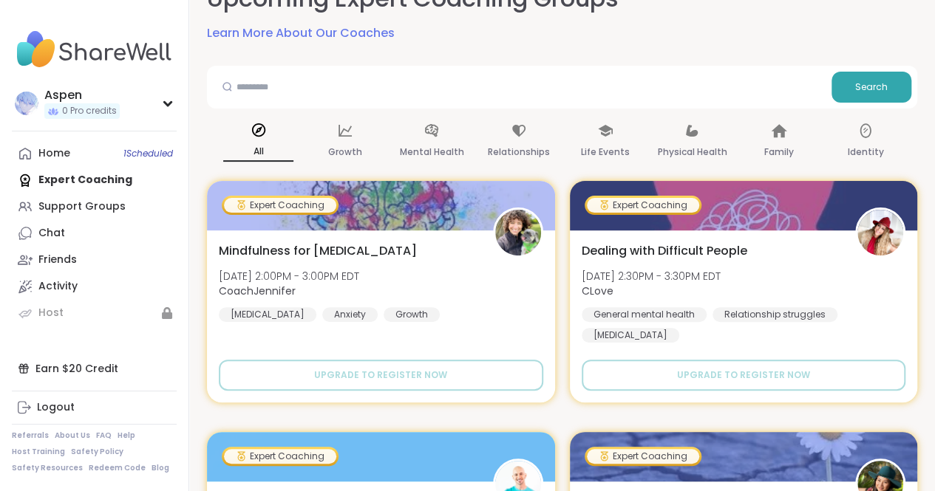
scroll to position [113, 0]
